Goal: Information Seeking & Learning: Check status

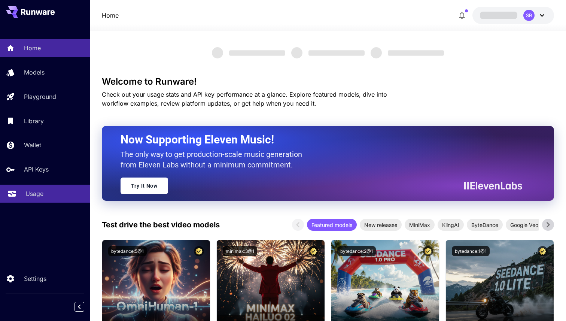
click at [39, 197] on p "Usage" at bounding box center [34, 193] width 18 height 9
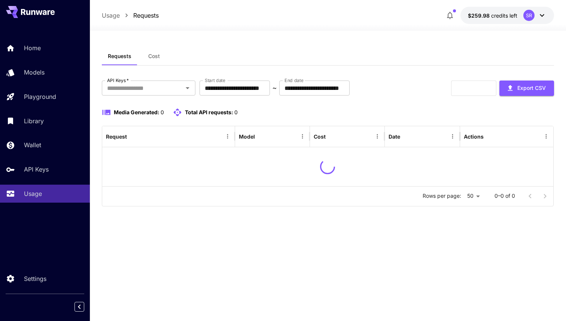
click at [155, 60] on button "Cost" at bounding box center [154, 56] width 34 height 18
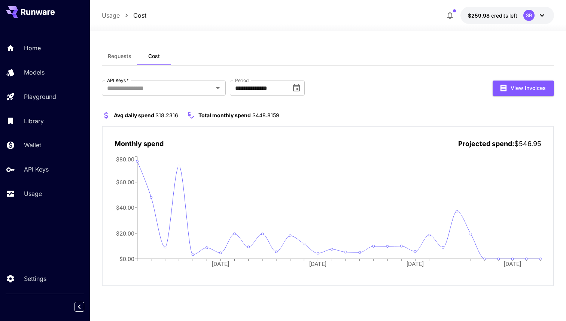
click at [130, 49] on button "Requests" at bounding box center [120, 56] width 36 height 18
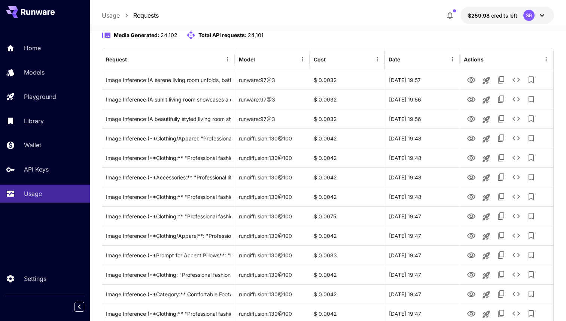
scroll to position [83, 0]
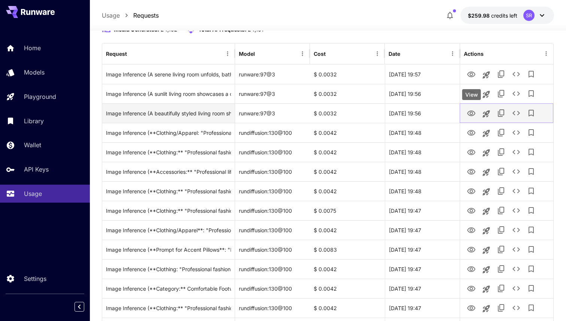
click at [472, 114] on icon "View" at bounding box center [472, 114] width 8 height 6
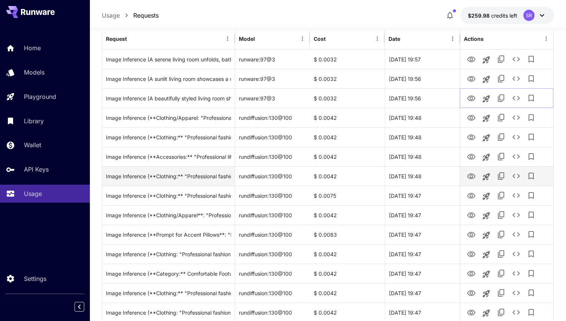
scroll to position [107, 0]
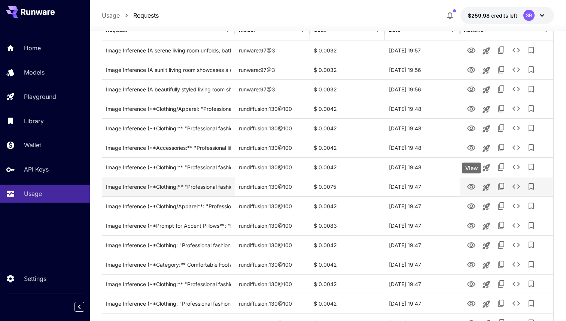
click at [472, 187] on icon "View" at bounding box center [471, 186] width 9 height 9
click at [476, 188] on icon "View" at bounding box center [471, 186] width 9 height 9
